Goal: Check status: Check status

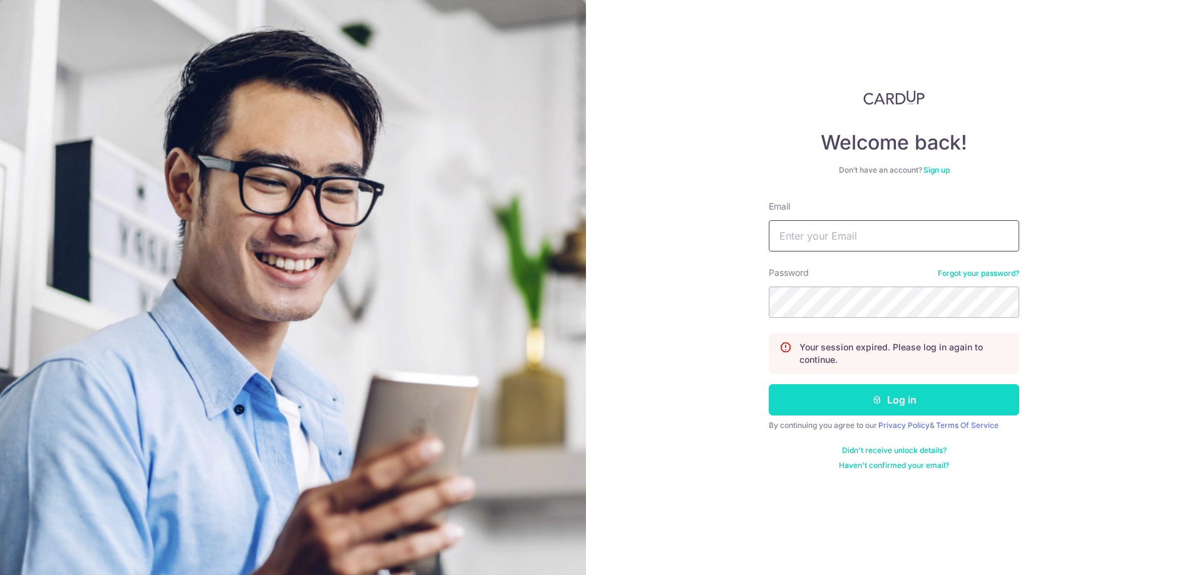
type input "[EMAIL_ADDRESS][DOMAIN_NAME]"
click at [878, 398] on icon "submit" at bounding box center [877, 400] width 10 height 10
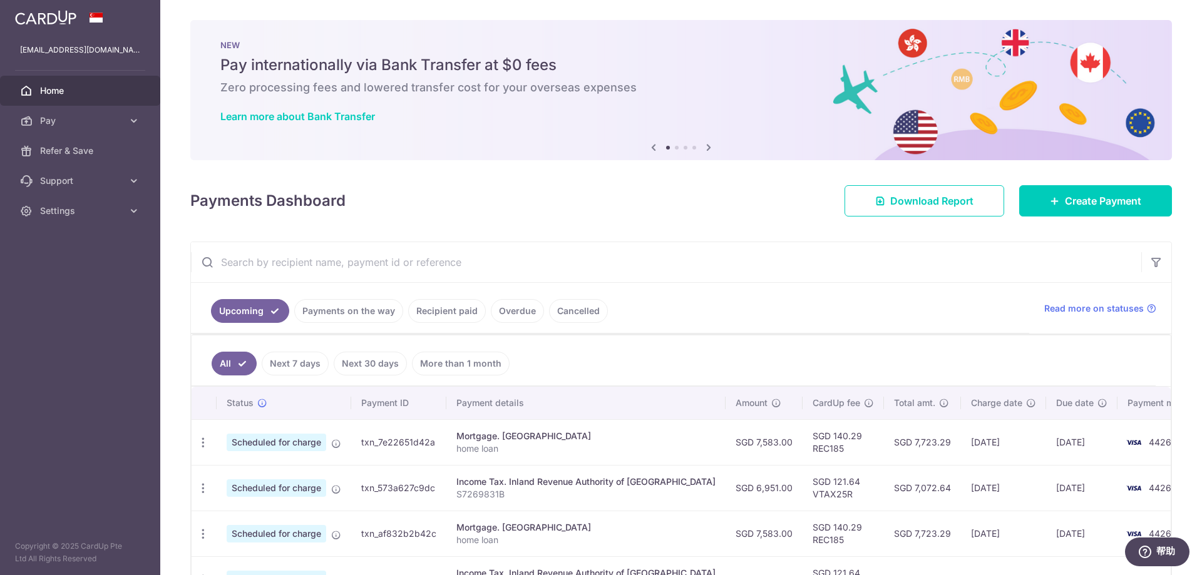
click at [365, 314] on link "Payments on the way" at bounding box center [348, 311] width 109 height 24
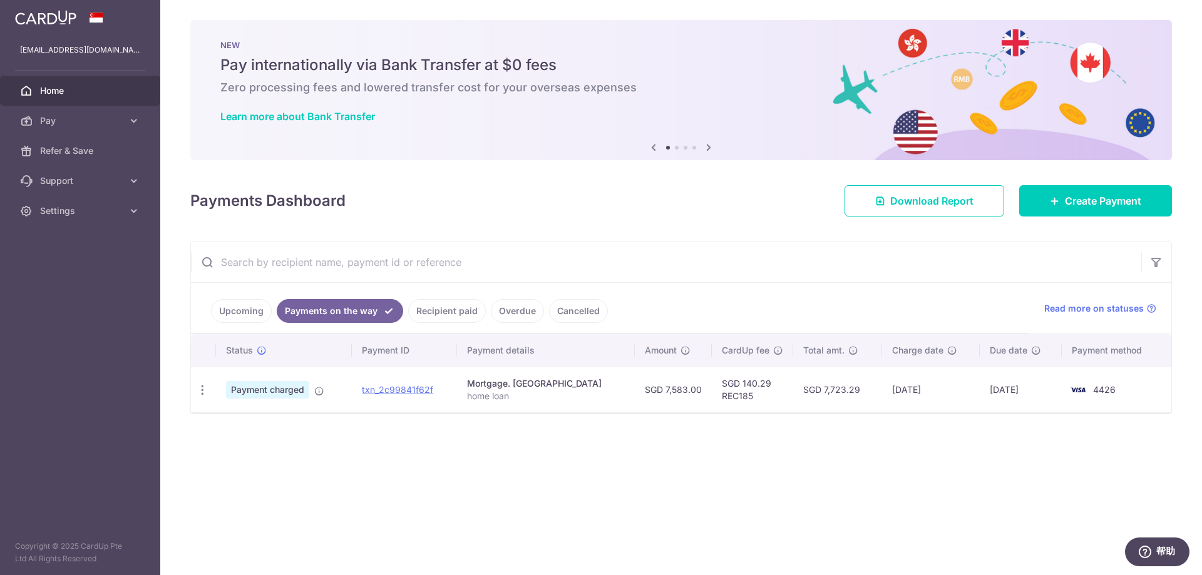
click at [433, 312] on link "Recipient paid" at bounding box center [447, 311] width 78 height 24
